Goal: Check status: Check status

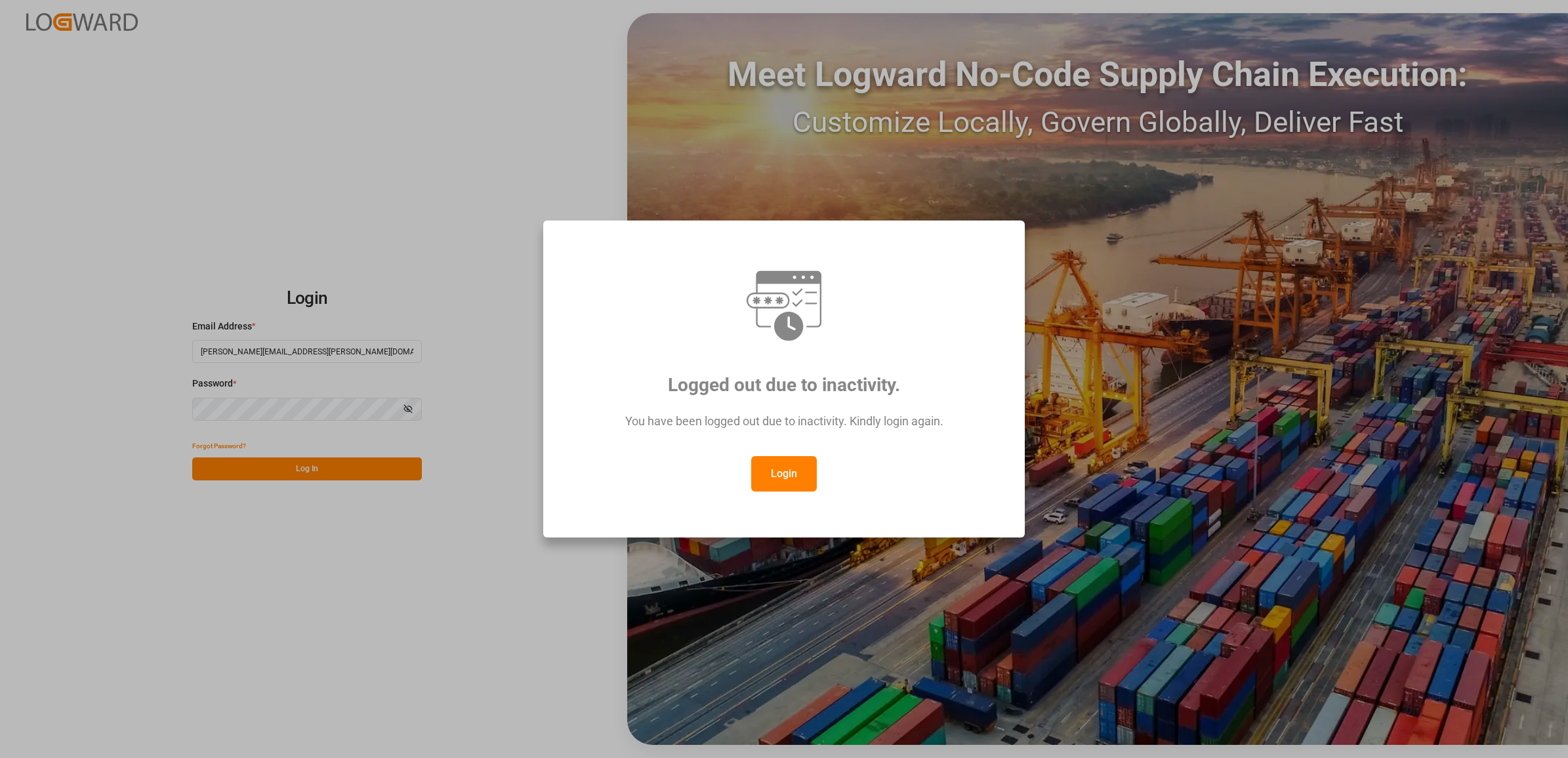
click at [779, 476] on button "Login" at bounding box center [784, 474] width 66 height 36
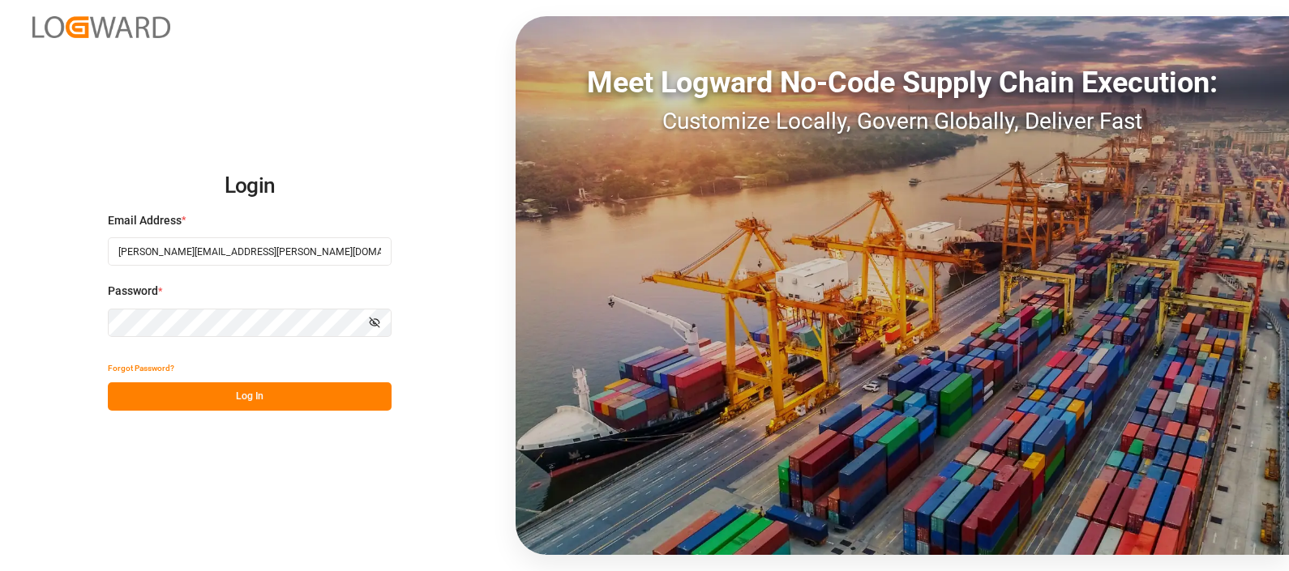
click at [256, 402] on button "Log In" at bounding box center [250, 397] width 284 height 28
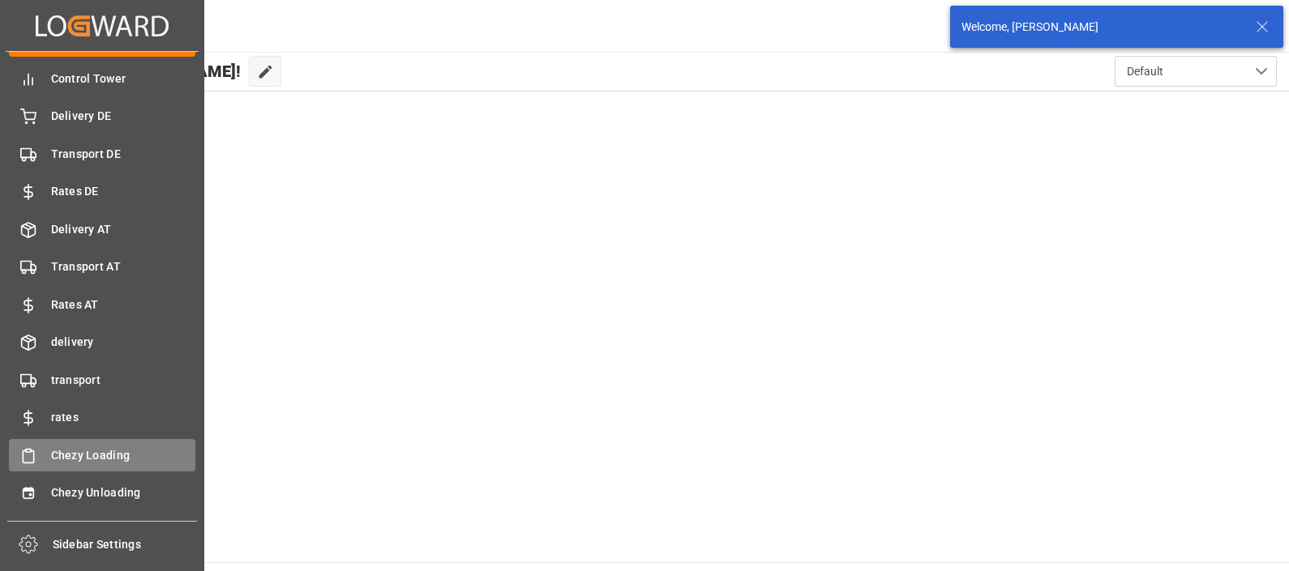
scroll to position [63, 0]
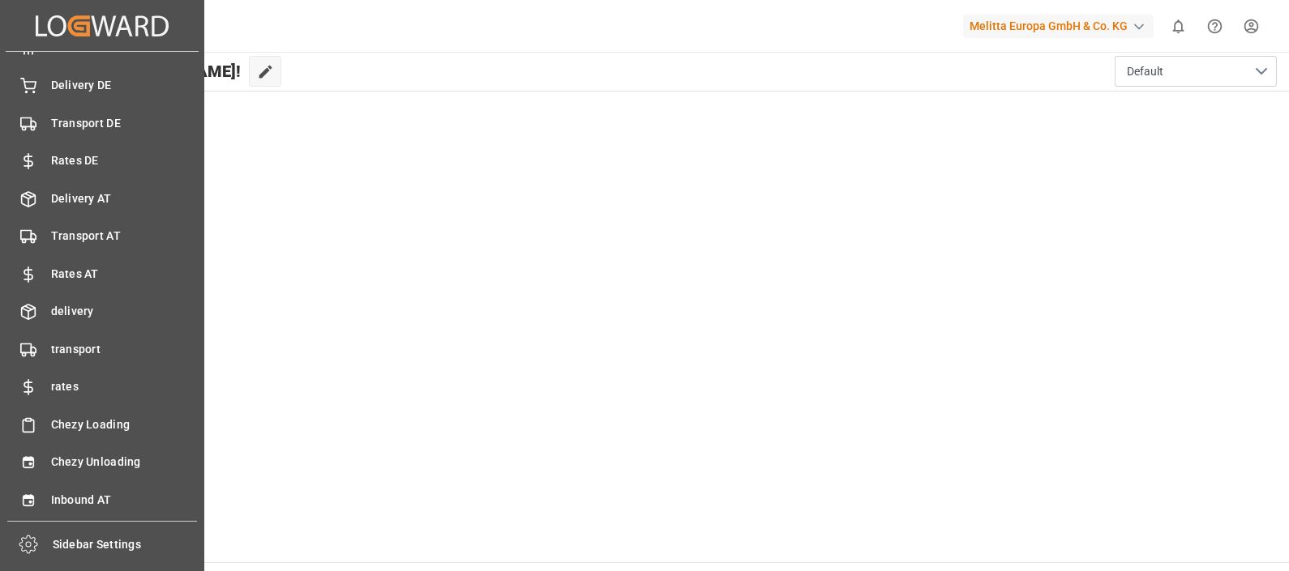
click at [94, 445] on div "My Cockpit My Cockpit Control Tower Control Tower Delivery DE Delivery DE Trans…" at bounding box center [102, 286] width 193 height 469
click at [104, 460] on span "Chezy Unloading" at bounding box center [123, 462] width 145 height 17
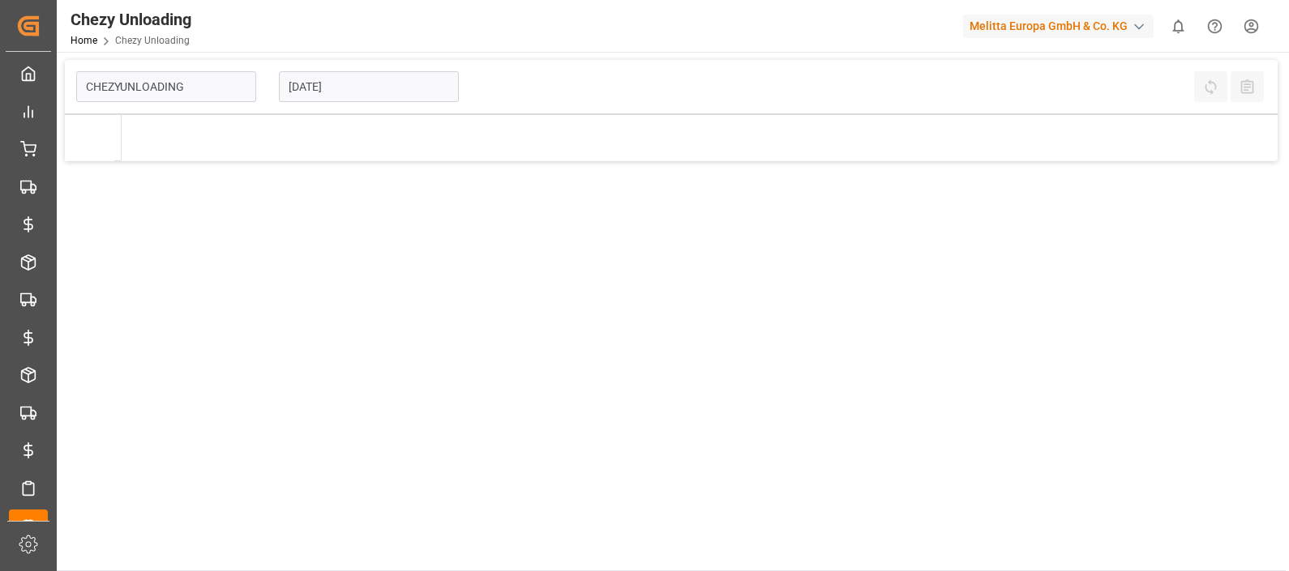
type input "Chezy Unloading"
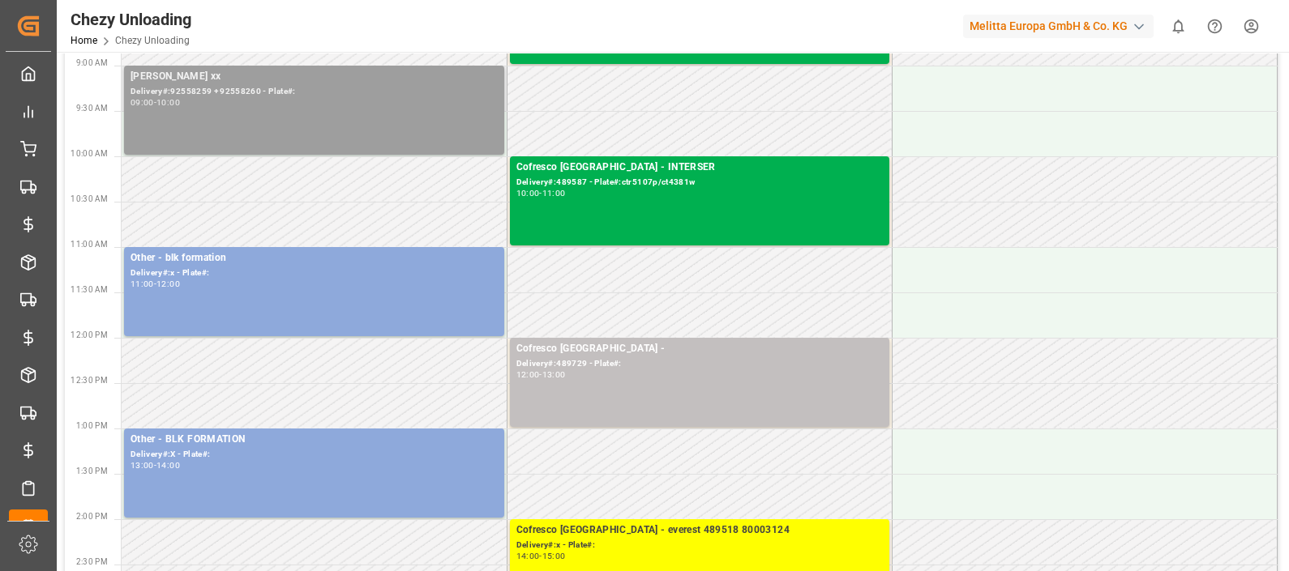
scroll to position [202, 0]
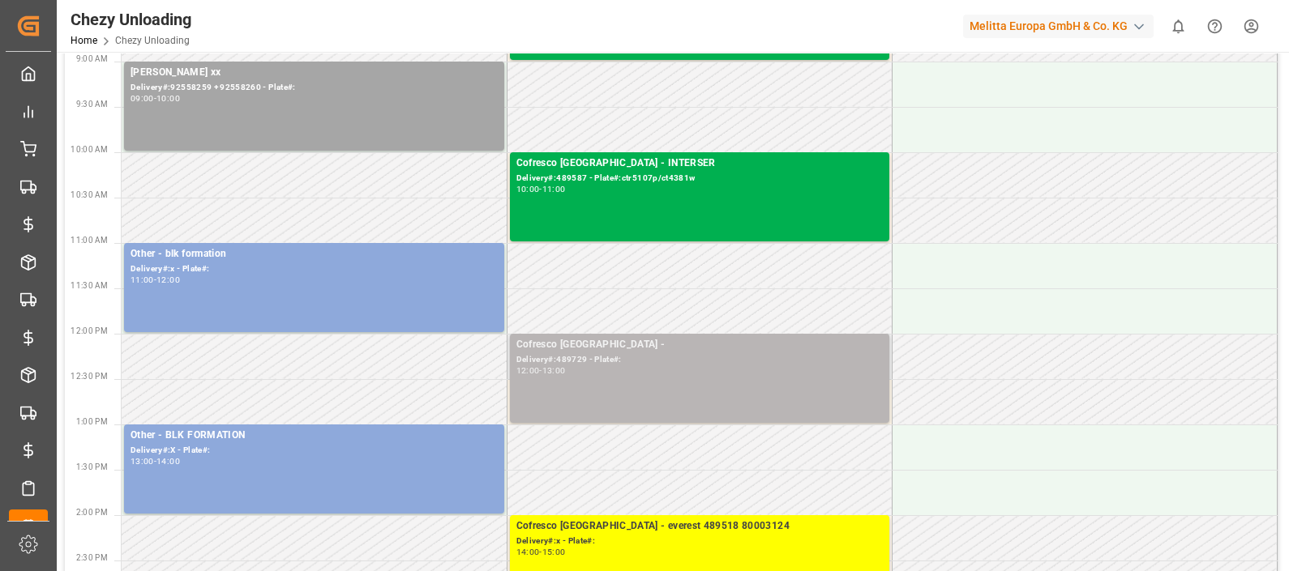
click at [575, 362] on div "Delivery#:489729 - Plate#:" at bounding box center [699, 360] width 366 height 14
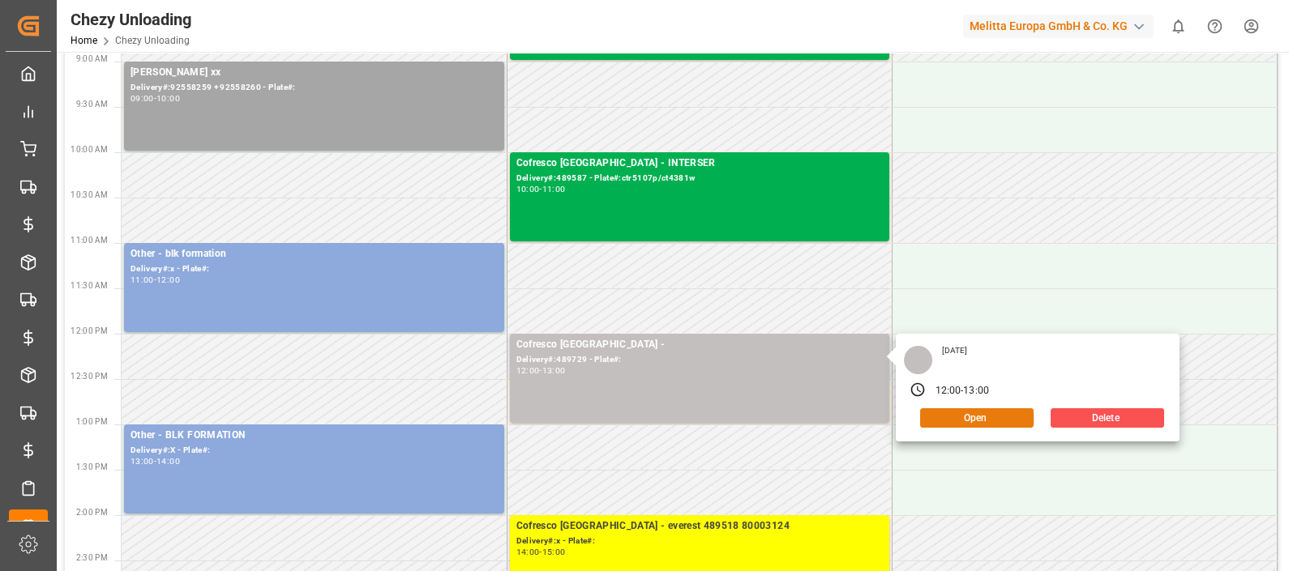
click at [960, 416] on button "Open" at bounding box center [976, 418] width 113 height 19
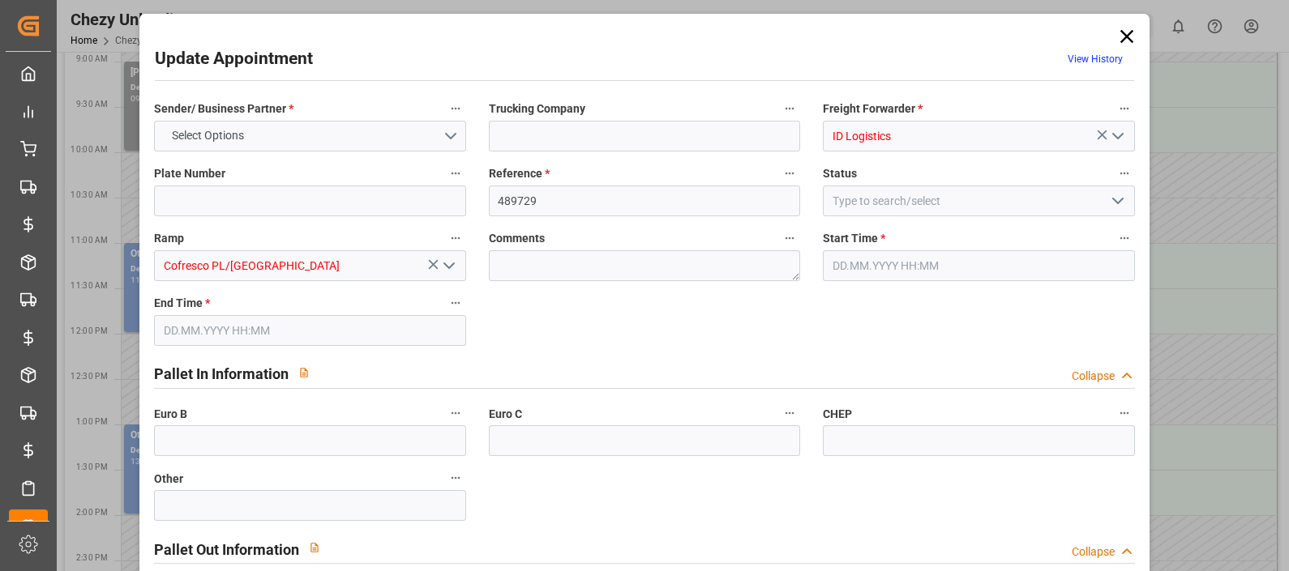
type input "0"
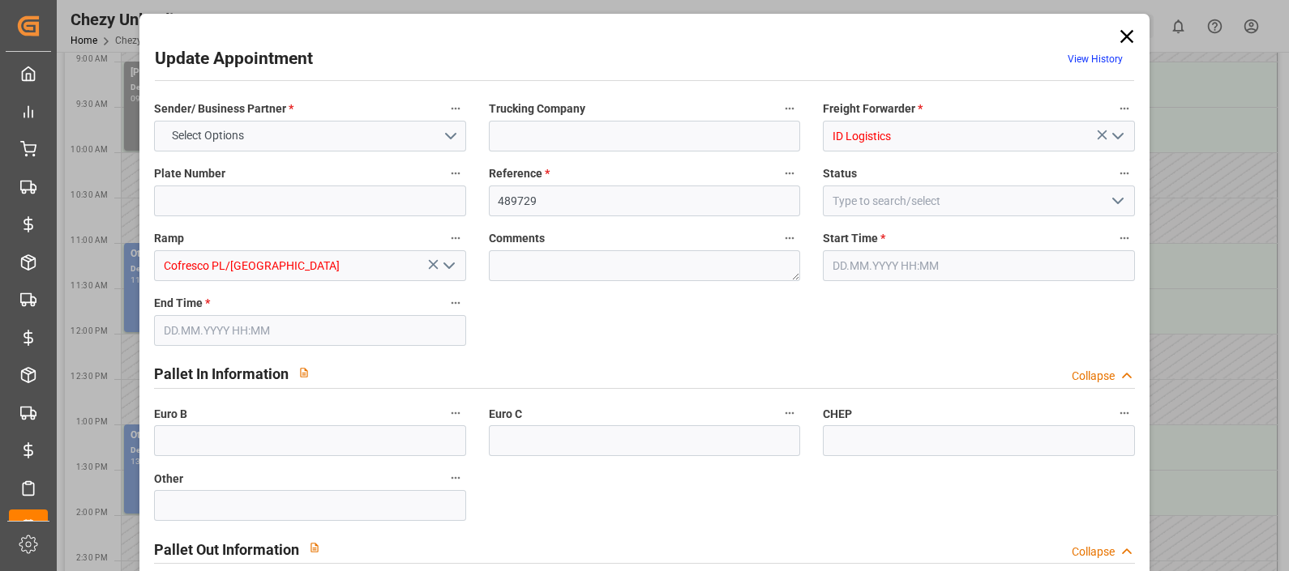
type input "0"
type input "[DATE] 12:00"
type input "[DATE] 13:00"
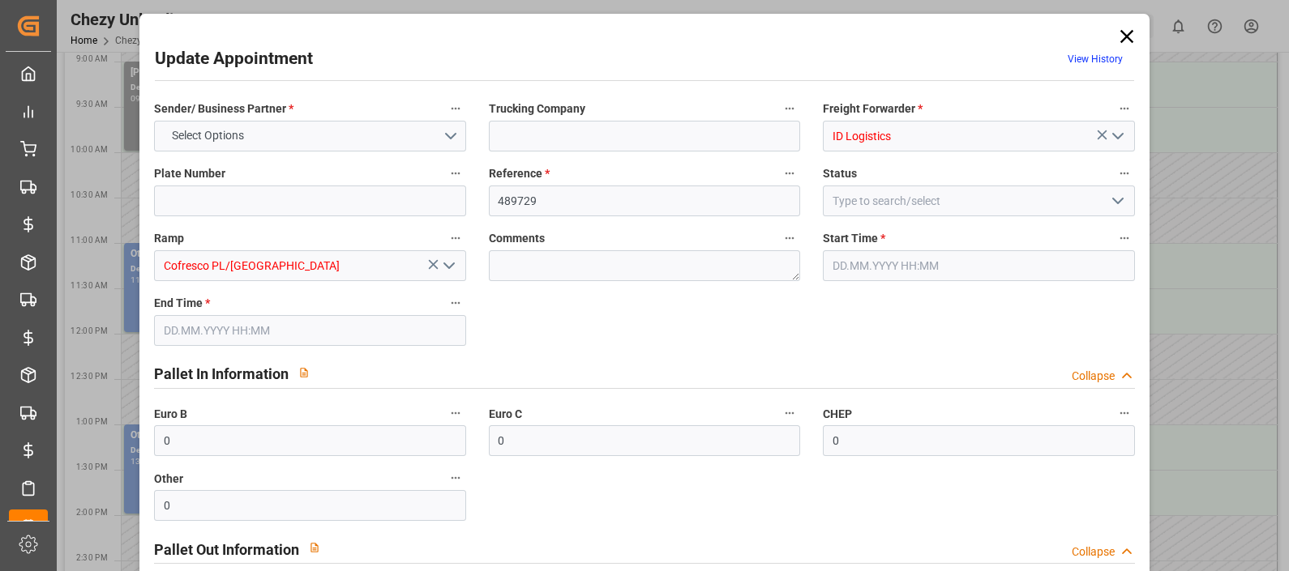
type input "[DATE] 07:28"
click at [1127, 32] on icon at bounding box center [1126, 36] width 23 height 23
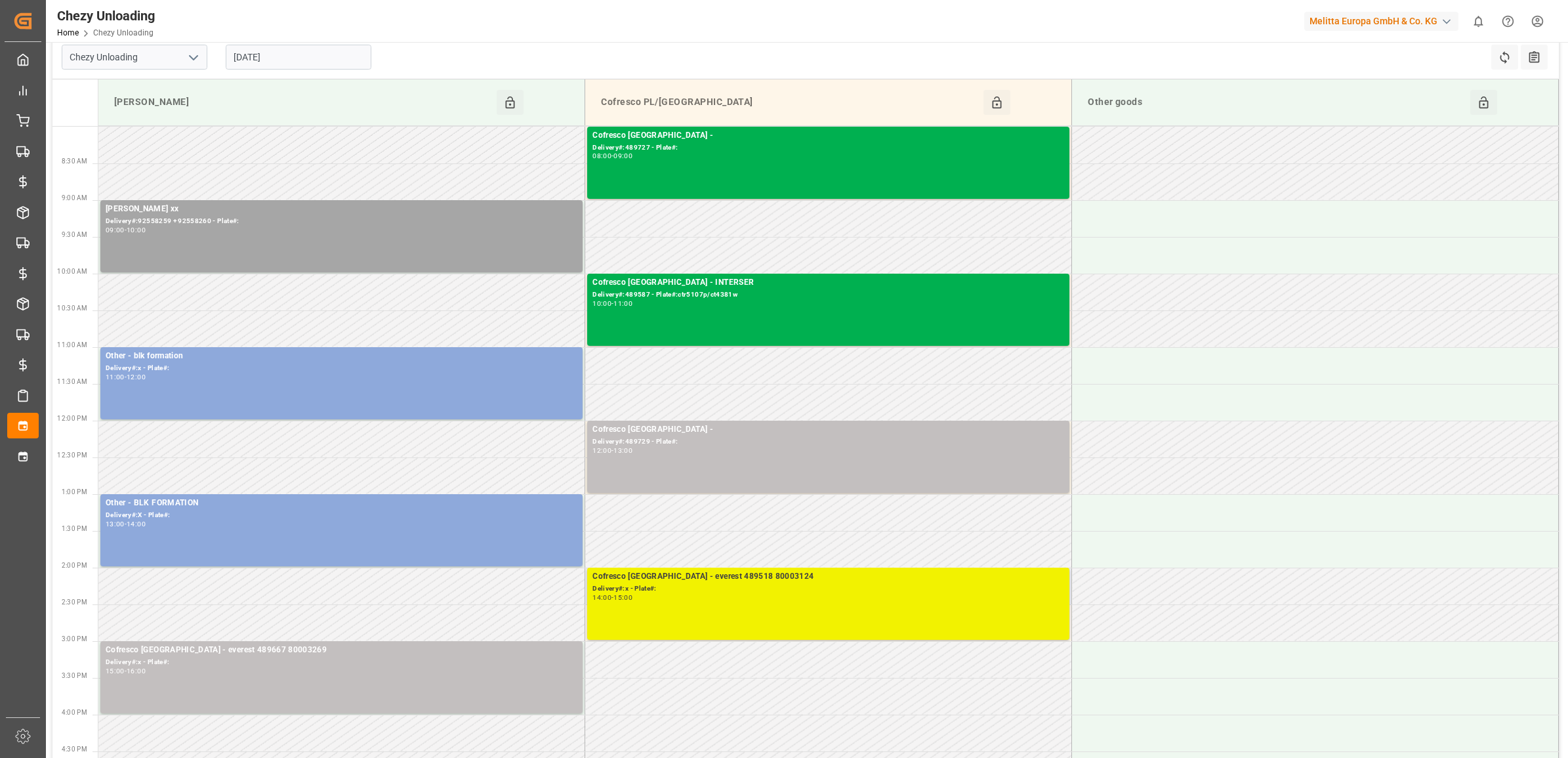
scroll to position [0, 0]
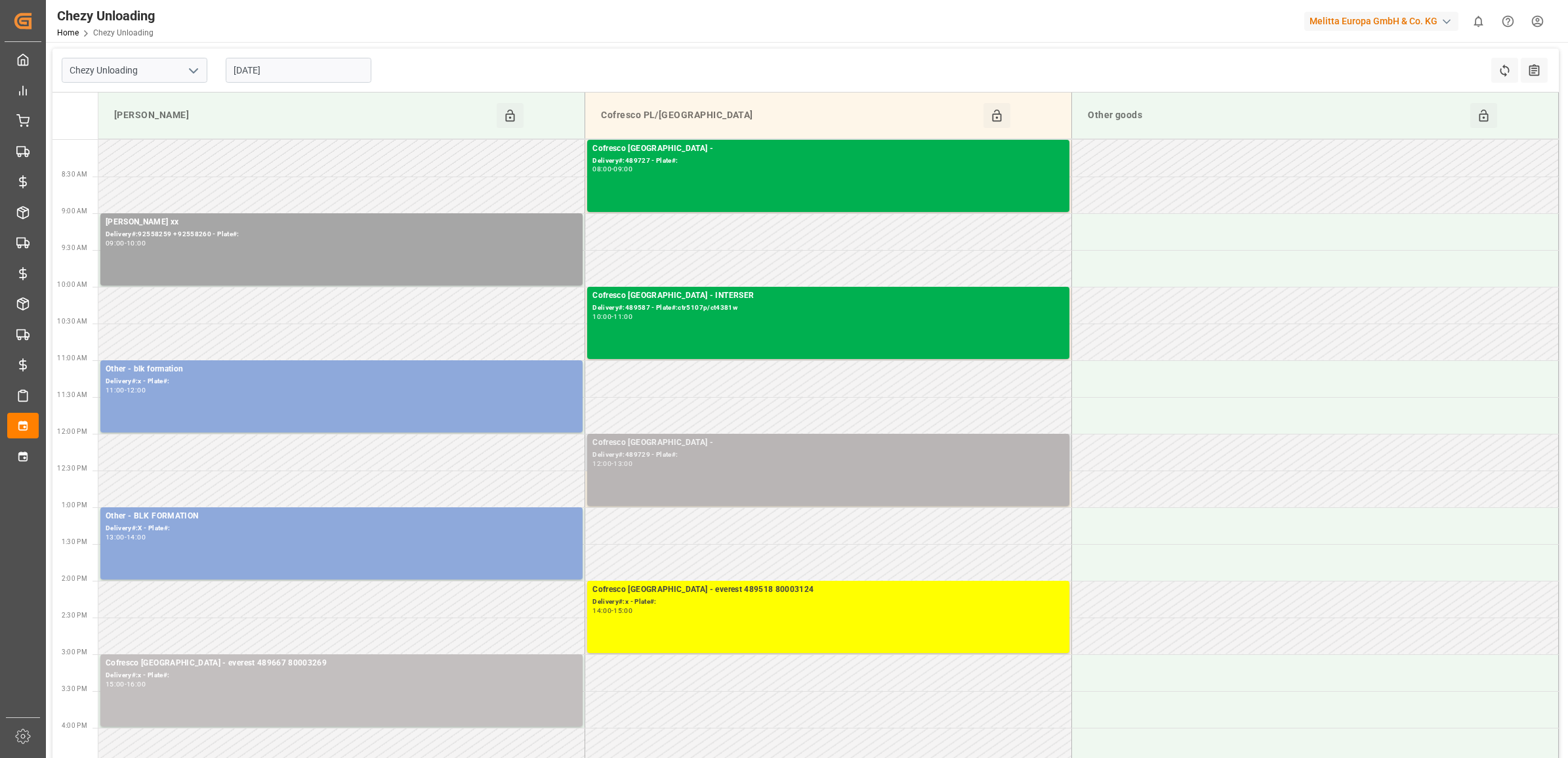
click at [725, 445] on div "Cofresco [GEOGRAPHIC_DATA] -" at bounding box center [828, 443] width 472 height 13
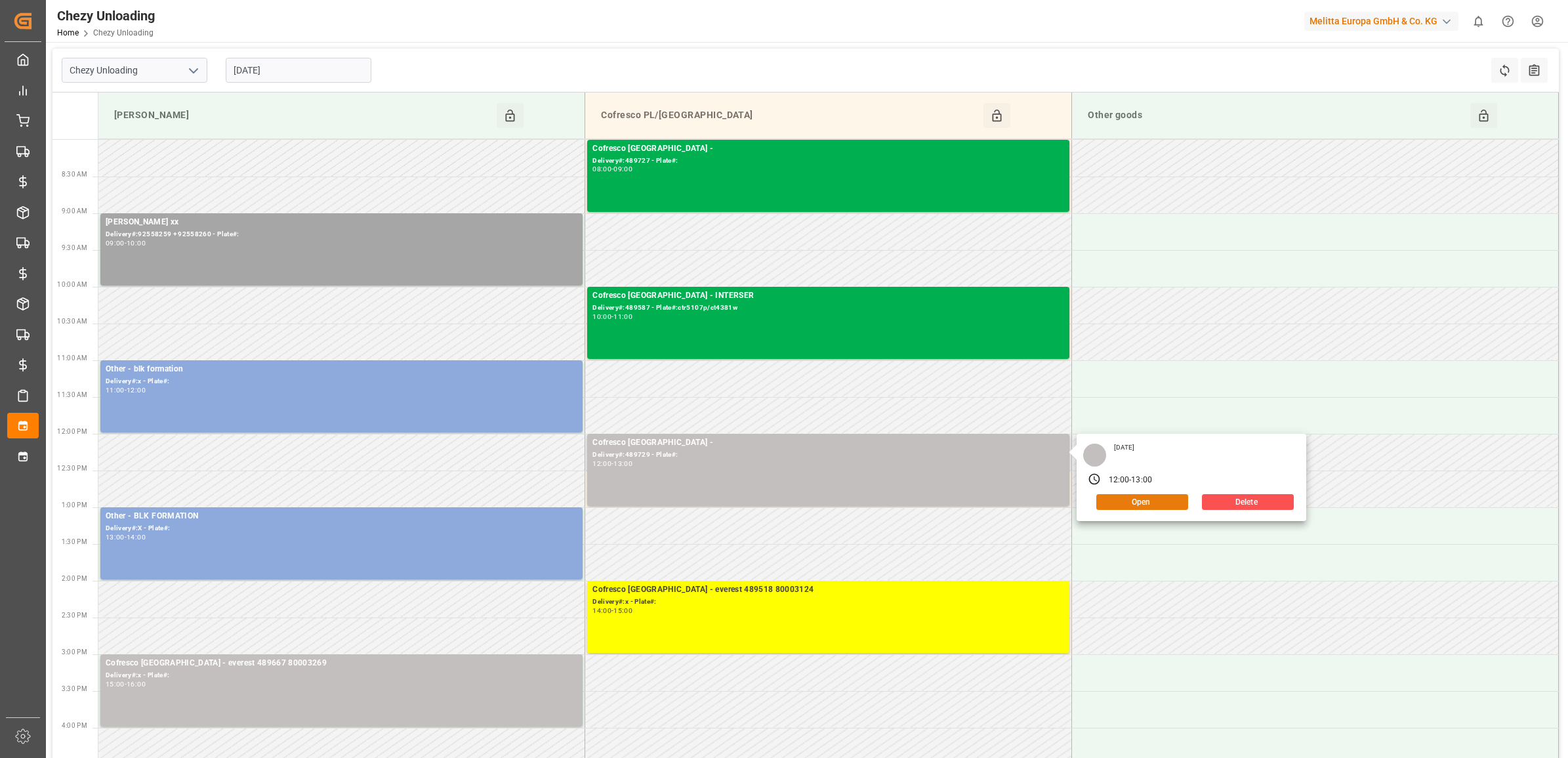
click at [1134, 500] on button "Open" at bounding box center [1141, 501] width 91 height 15
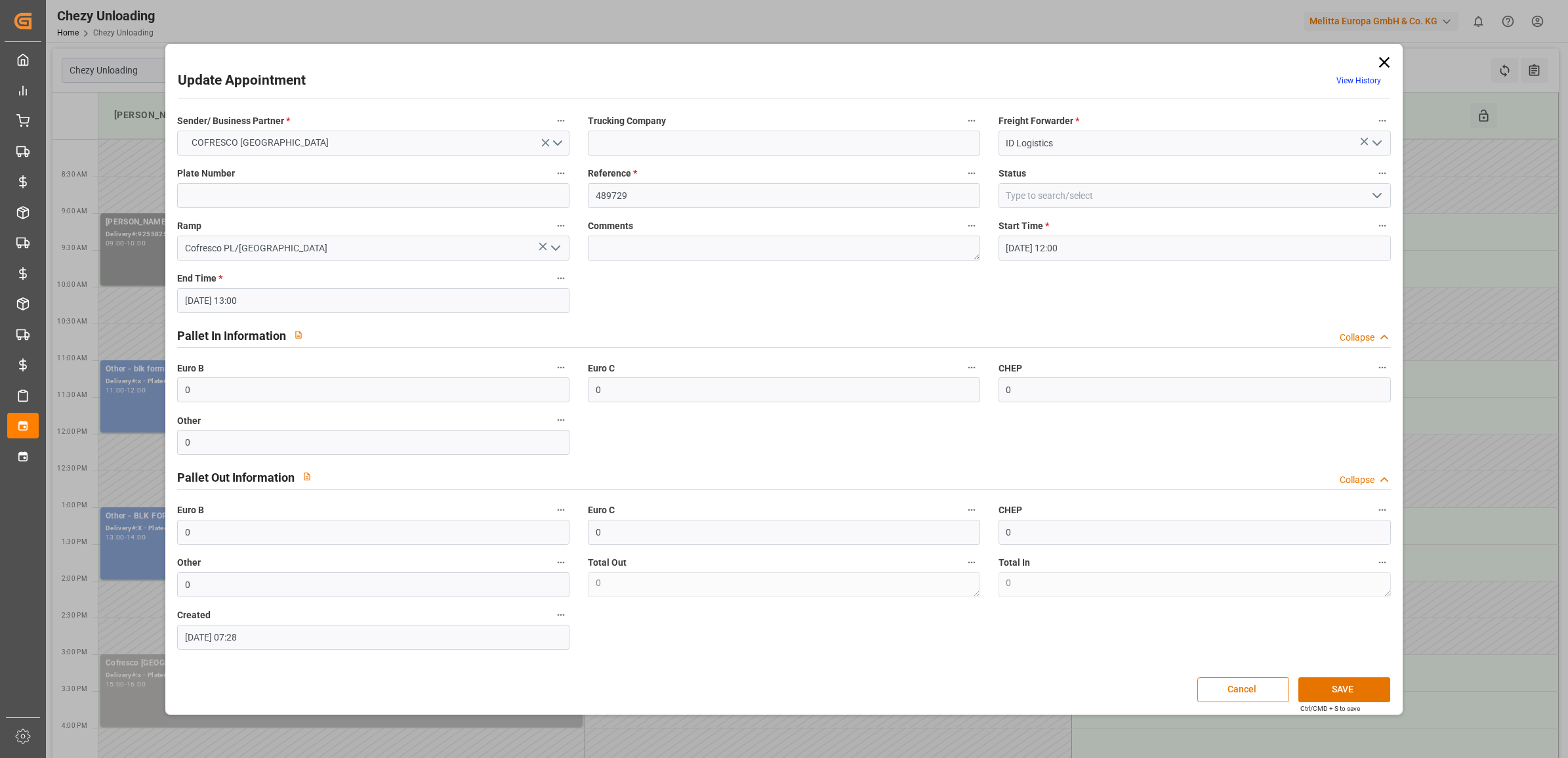
click at [1381, 59] on icon at bounding box center [1383, 62] width 11 height 11
